Goal: Task Accomplishment & Management: Manage account settings

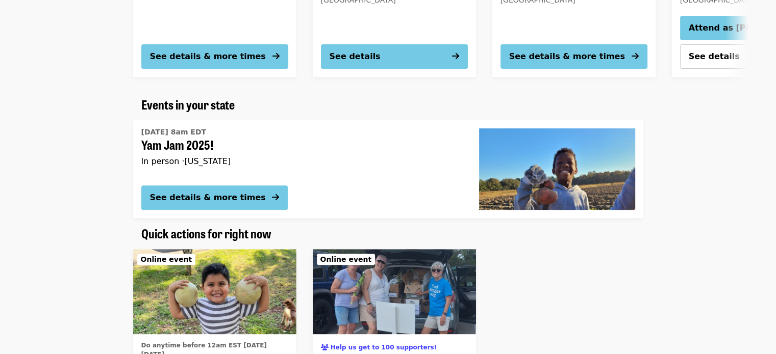
scroll to position [324, 0]
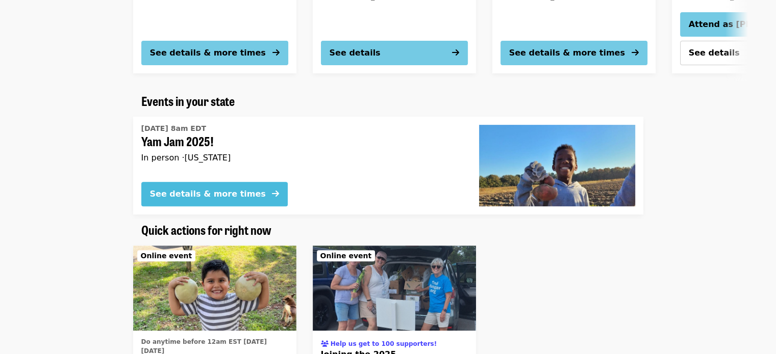
click at [188, 191] on div "See details & more times" at bounding box center [208, 194] width 116 height 12
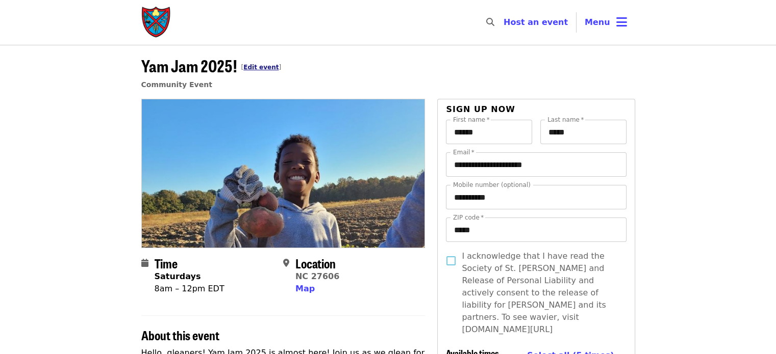
click at [257, 67] on link "Edit event" at bounding box center [260, 67] width 35 height 7
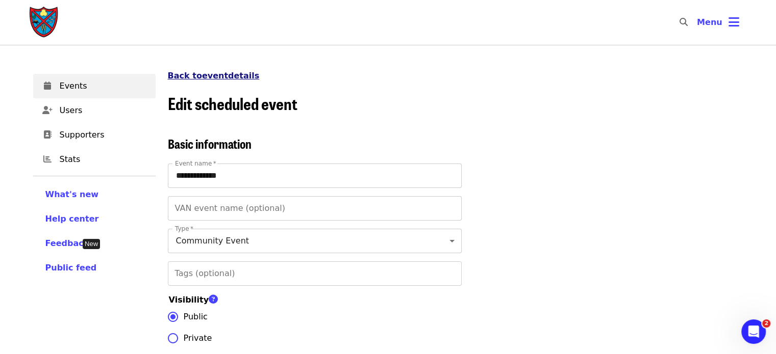
click at [213, 75] on link "Back to event details" at bounding box center [214, 76] width 92 height 10
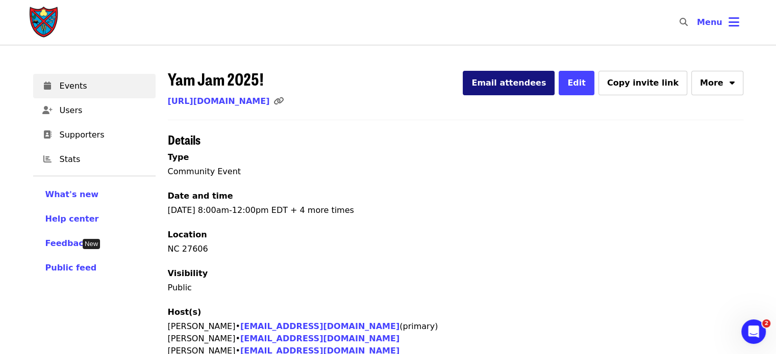
click at [532, 87] on span "Email attendees" at bounding box center [508, 83] width 74 height 10
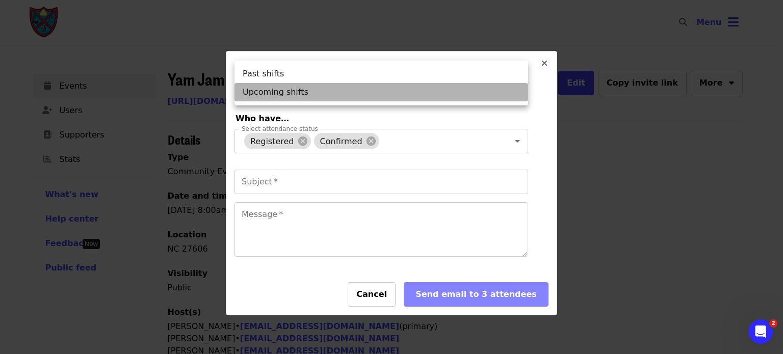
click at [510, 89] on li "Upcoming shifts" at bounding box center [382, 92] width 294 height 18
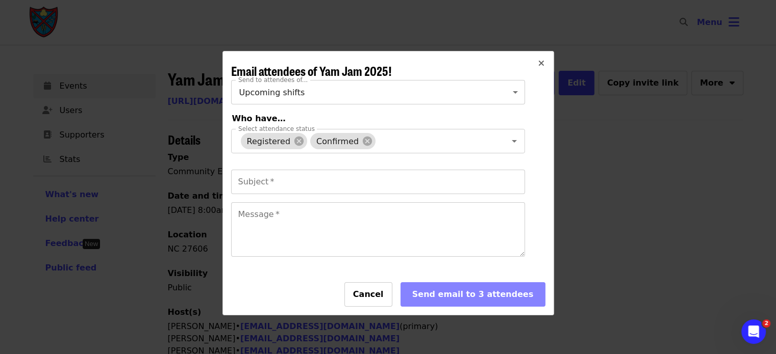
click at [538, 64] on icon "times icon" at bounding box center [541, 64] width 6 height 10
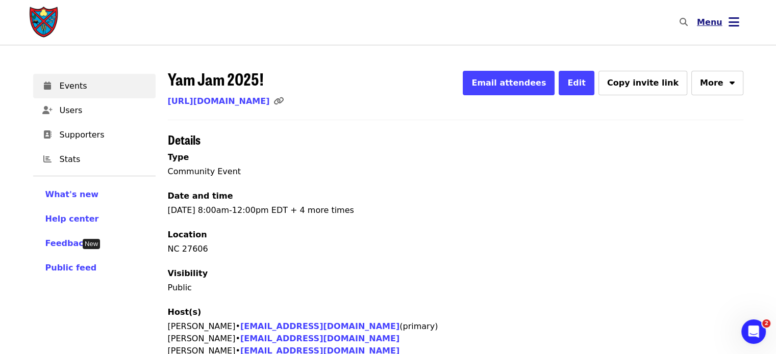
click at [727, 23] on button "Menu" at bounding box center [717, 22] width 59 height 24
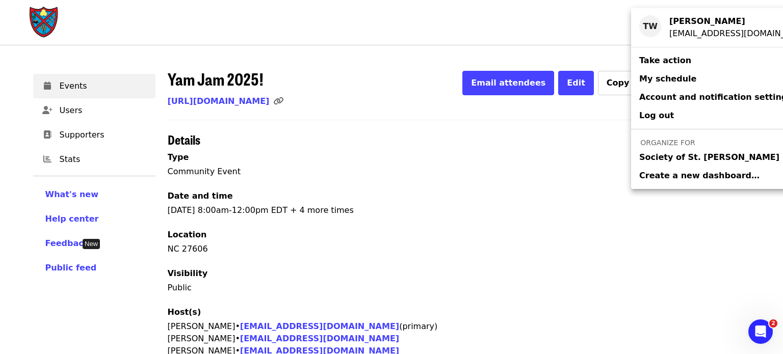
click at [665, 159] on span "Society of St. [PERSON_NAME]" at bounding box center [709, 157] width 140 height 12
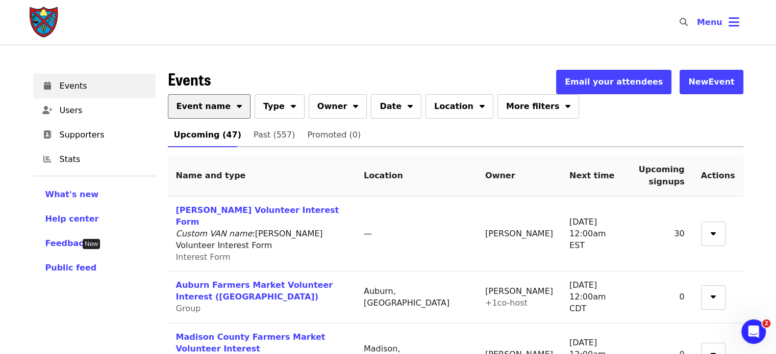
click at [215, 115] on button "Event name" at bounding box center [209, 106] width 83 height 24
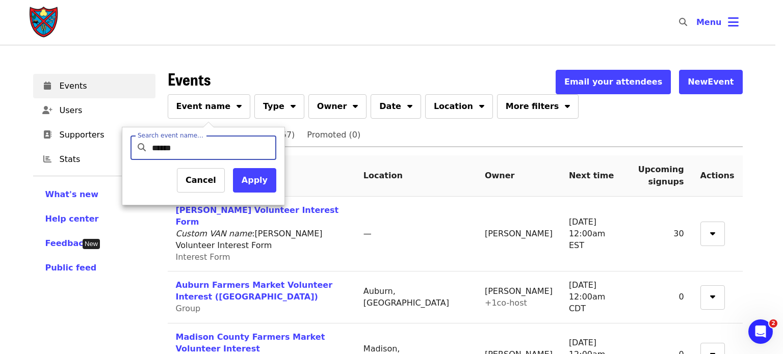
type input "*******"
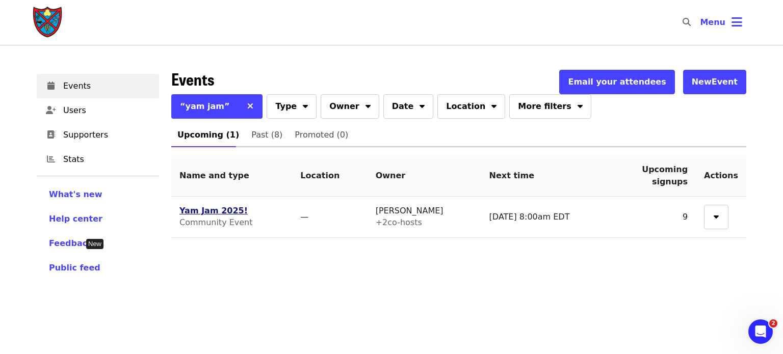
click at [202, 211] on link "Yam Jam 2025!" at bounding box center [214, 211] width 68 height 10
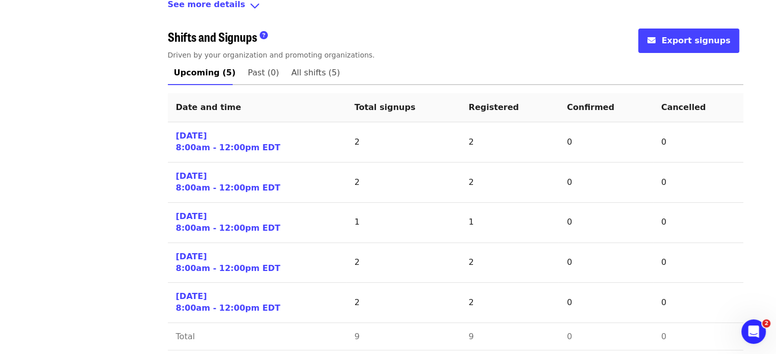
scroll to position [416, 0]
click at [213, 147] on link "[DATE] 8:00am - 12:00pm EDT" at bounding box center [228, 142] width 105 height 23
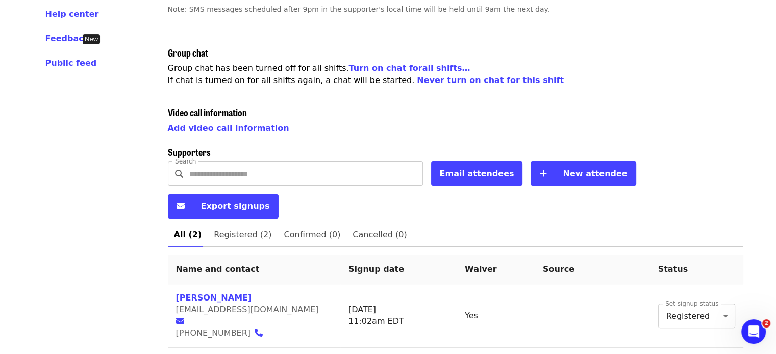
scroll to position [213, 0]
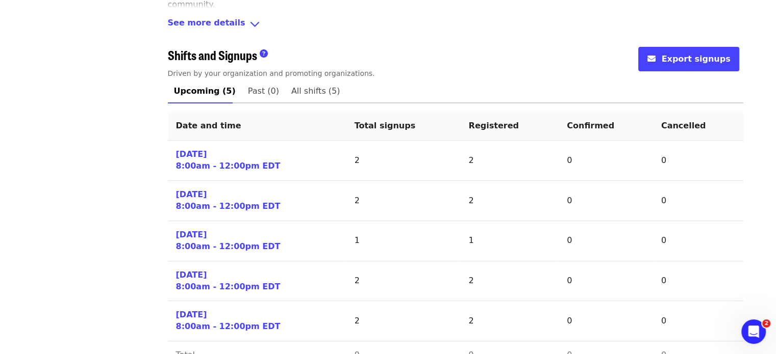
scroll to position [425, 0]
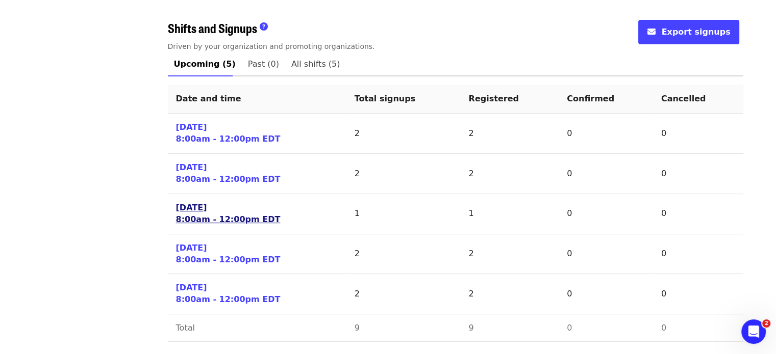
click at [200, 216] on link "[DATE] 8:00am - 12:00pm EDT" at bounding box center [228, 213] width 105 height 23
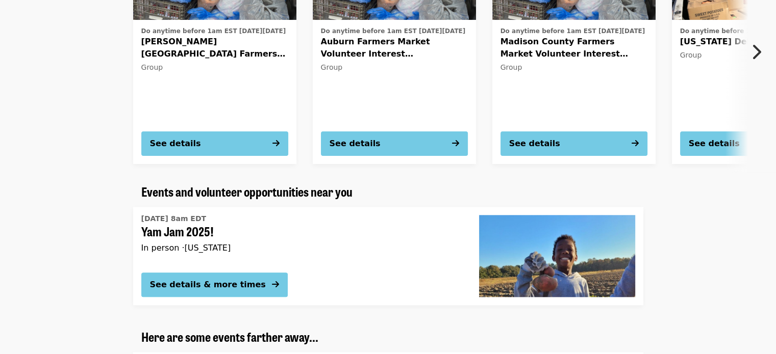
scroll to position [907, 0]
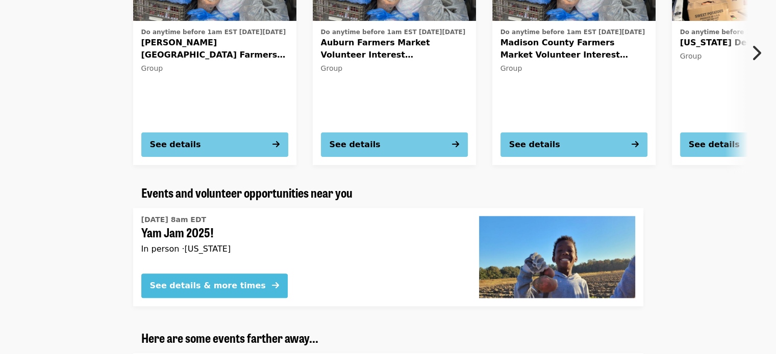
click at [156, 277] on button "See details & more times" at bounding box center [214, 286] width 146 height 24
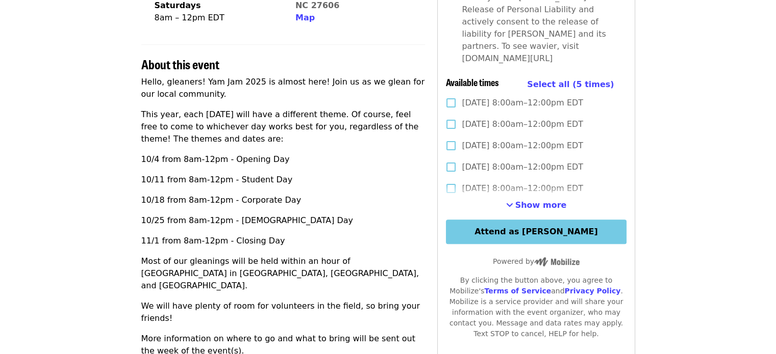
scroll to position [272, 0]
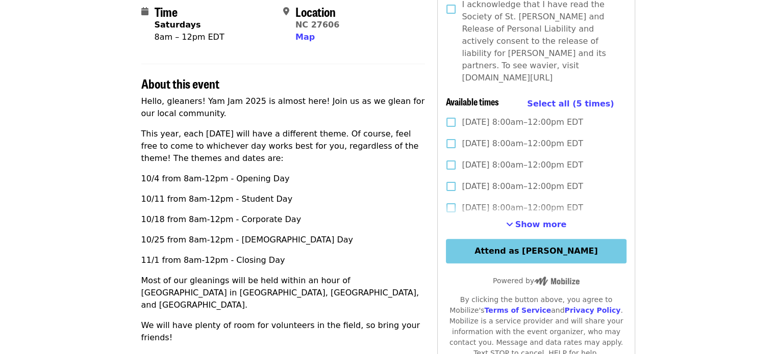
scroll to position [253, 0]
